Goal: Find specific page/section

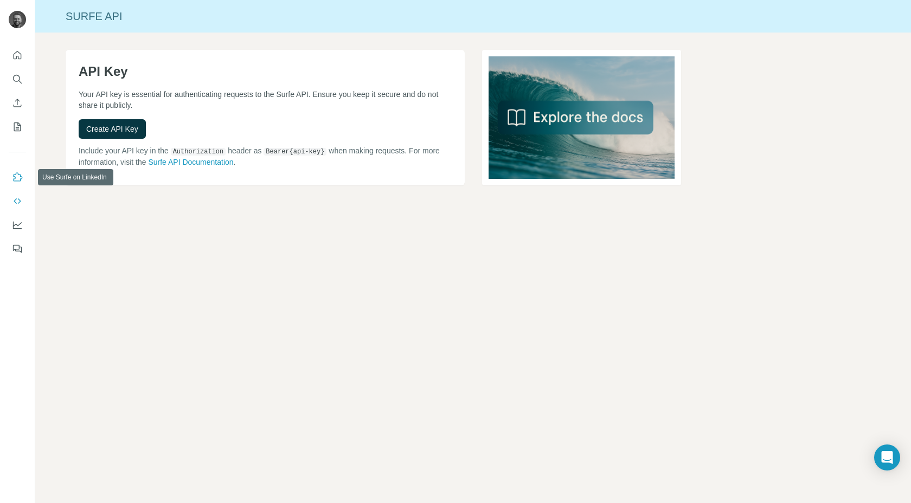
click at [16, 177] on icon "Use Surfe on LinkedIn" at bounding box center [17, 177] width 11 height 11
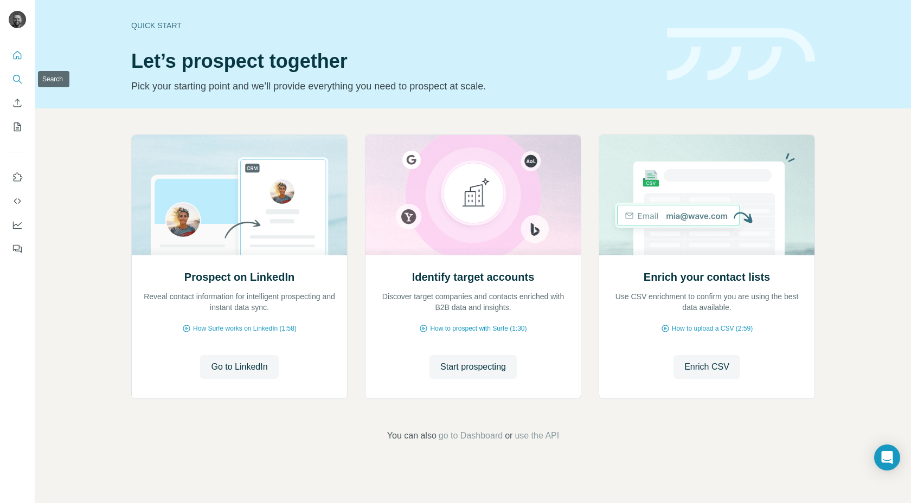
click at [18, 73] on button "Search" at bounding box center [17, 79] width 17 height 20
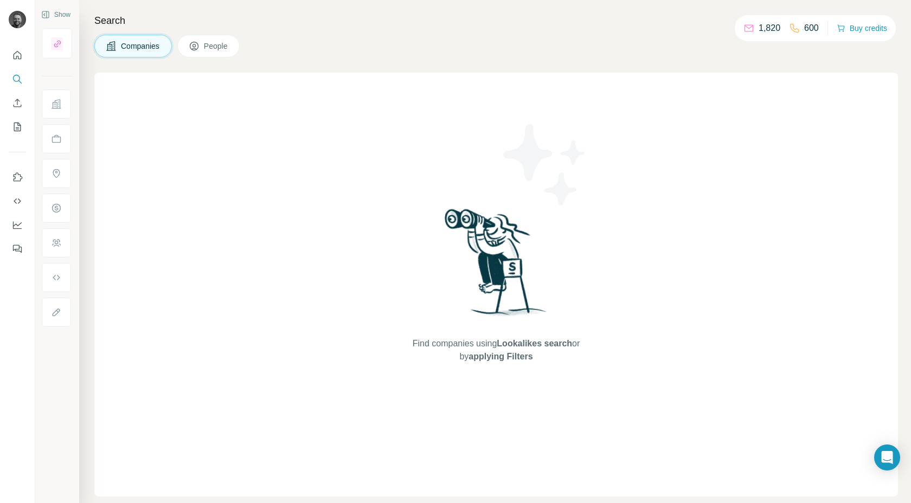
click at [205, 49] on button "People" at bounding box center [208, 46] width 63 height 23
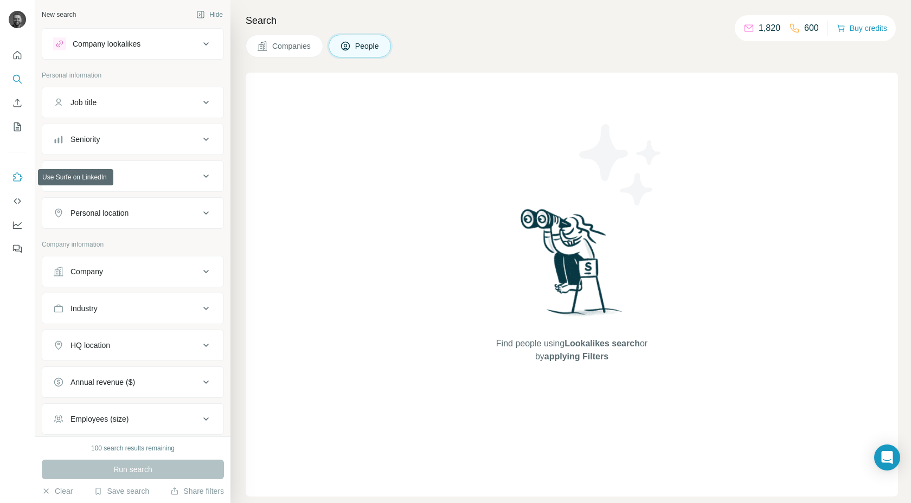
click at [15, 177] on icon "Use Surfe on LinkedIn" at bounding box center [17, 177] width 11 height 11
